Goal: Transaction & Acquisition: Subscribe to service/newsletter

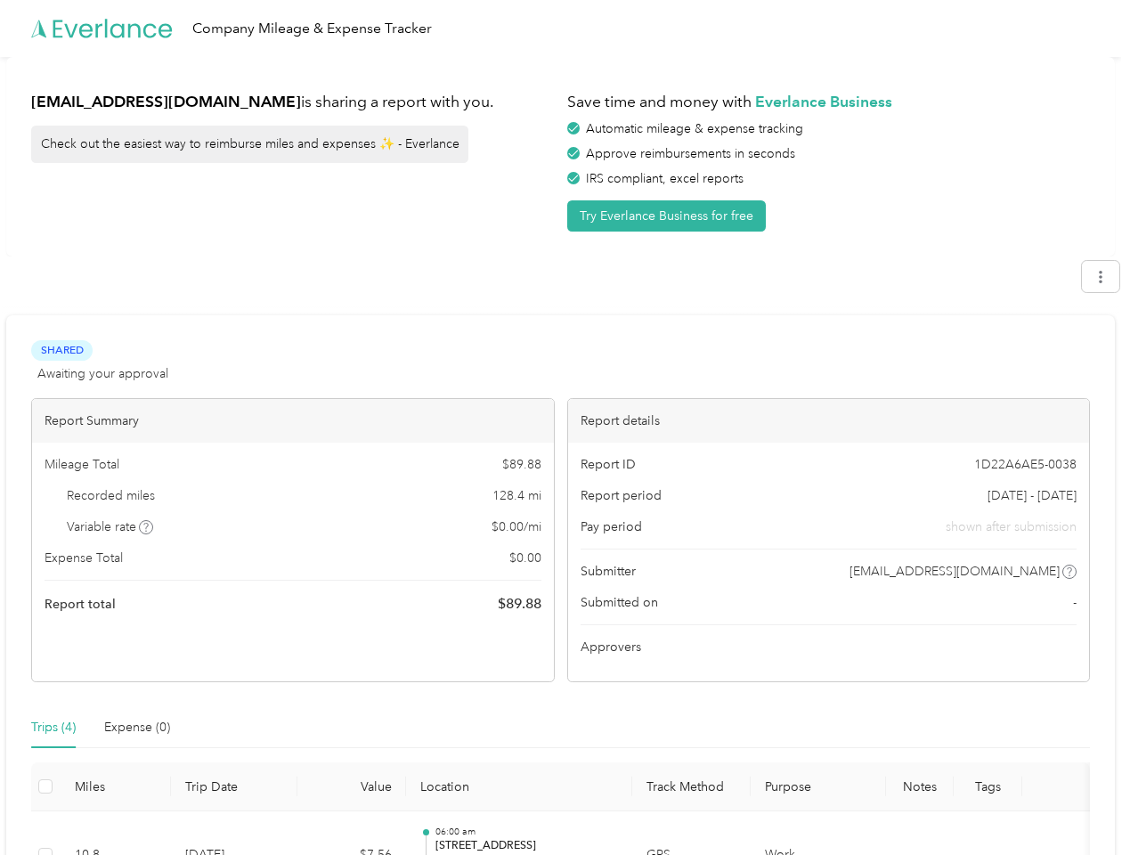
click at [568, 427] on div "Report details" at bounding box center [829, 421] width 522 height 44
click at [564, 28] on div "Company Mileage & Expense Tracker" at bounding box center [560, 28] width 1121 height 57
click at [669, 215] on button "Try Everlance Business for free" at bounding box center [666, 215] width 198 height 31
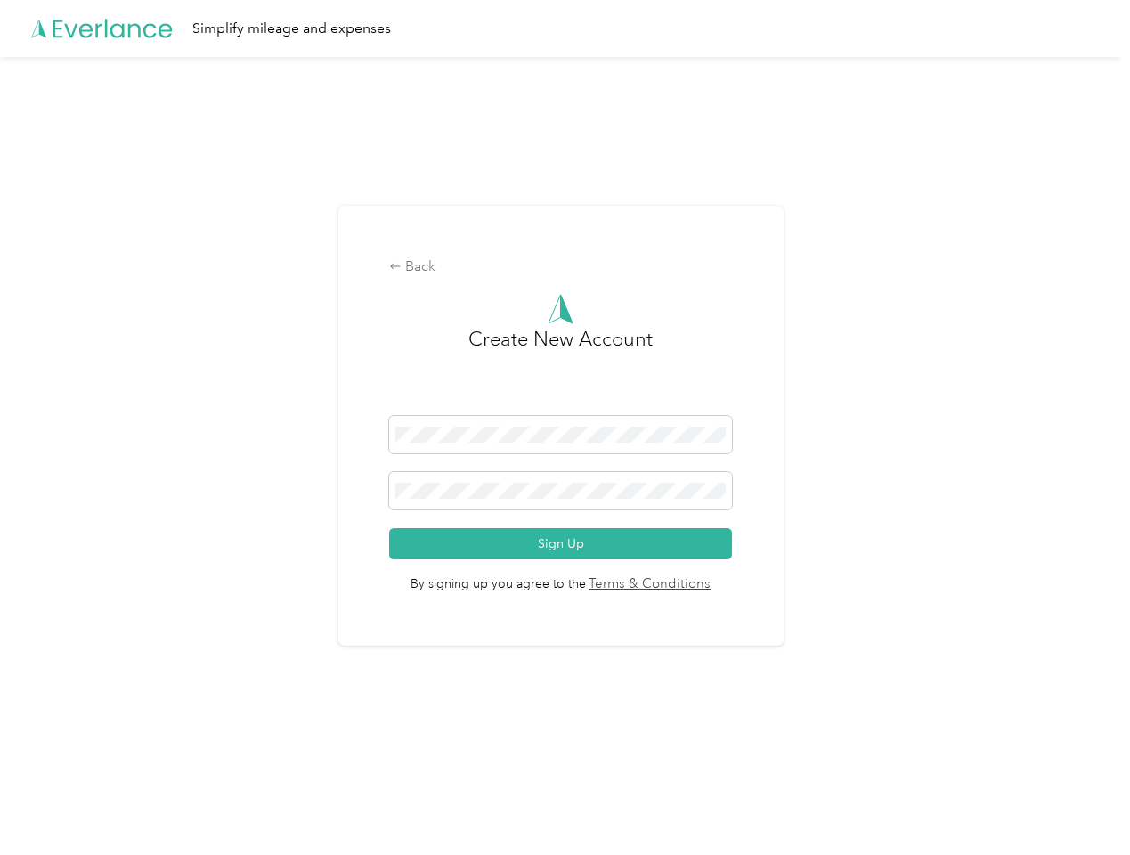
click at [1109, 276] on div "Back Create New Account Sign Up By signing up you agree to the Terms & Conditio…" at bounding box center [560, 433] width 1121 height 752
click at [147, 527] on div "Back Create New Account Sign Up By signing up you agree to the Terms & Conditio…" at bounding box center [560, 433] width 1121 height 752
click at [701, 571] on span "By signing up you agree to the Terms & Conditions" at bounding box center [560, 577] width 343 height 36
click at [53, 727] on div "Back Create New Account Sign Up By signing up you agree to the Terms & Conditio…" at bounding box center [560, 433] width 1121 height 752
click at [137, 727] on div "Back Create New Account Sign Up By signing up you agree to the Terms & Conditio…" at bounding box center [560, 433] width 1121 height 752
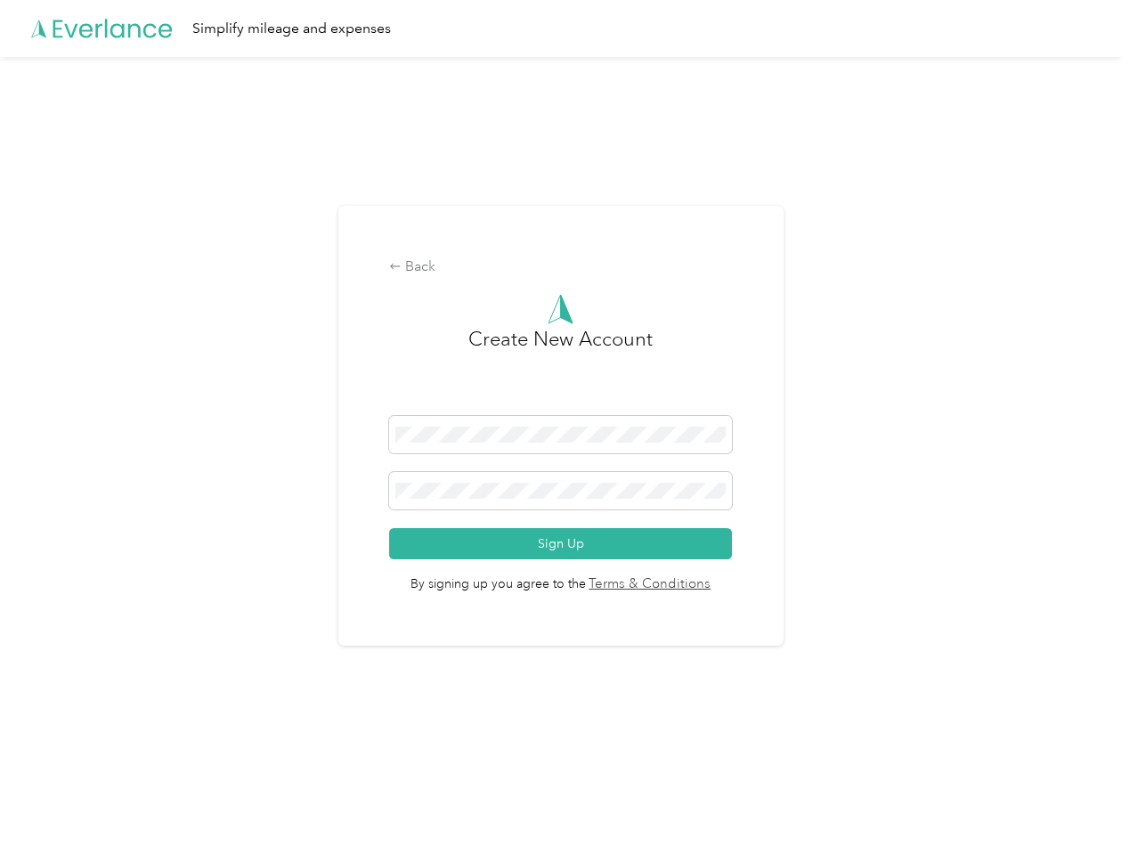
click at [45, 786] on div "Back Create New Account Sign Up By signing up you agree to the Terms & Conditio…" at bounding box center [560, 433] width 1121 height 752
click at [551, 832] on html "Simplify mileage and expenses Back Create New Account Sign Up By signing up you…" at bounding box center [560, 427] width 1121 height 855
